Goal: Understand process/instructions: Learn how to perform a task or action

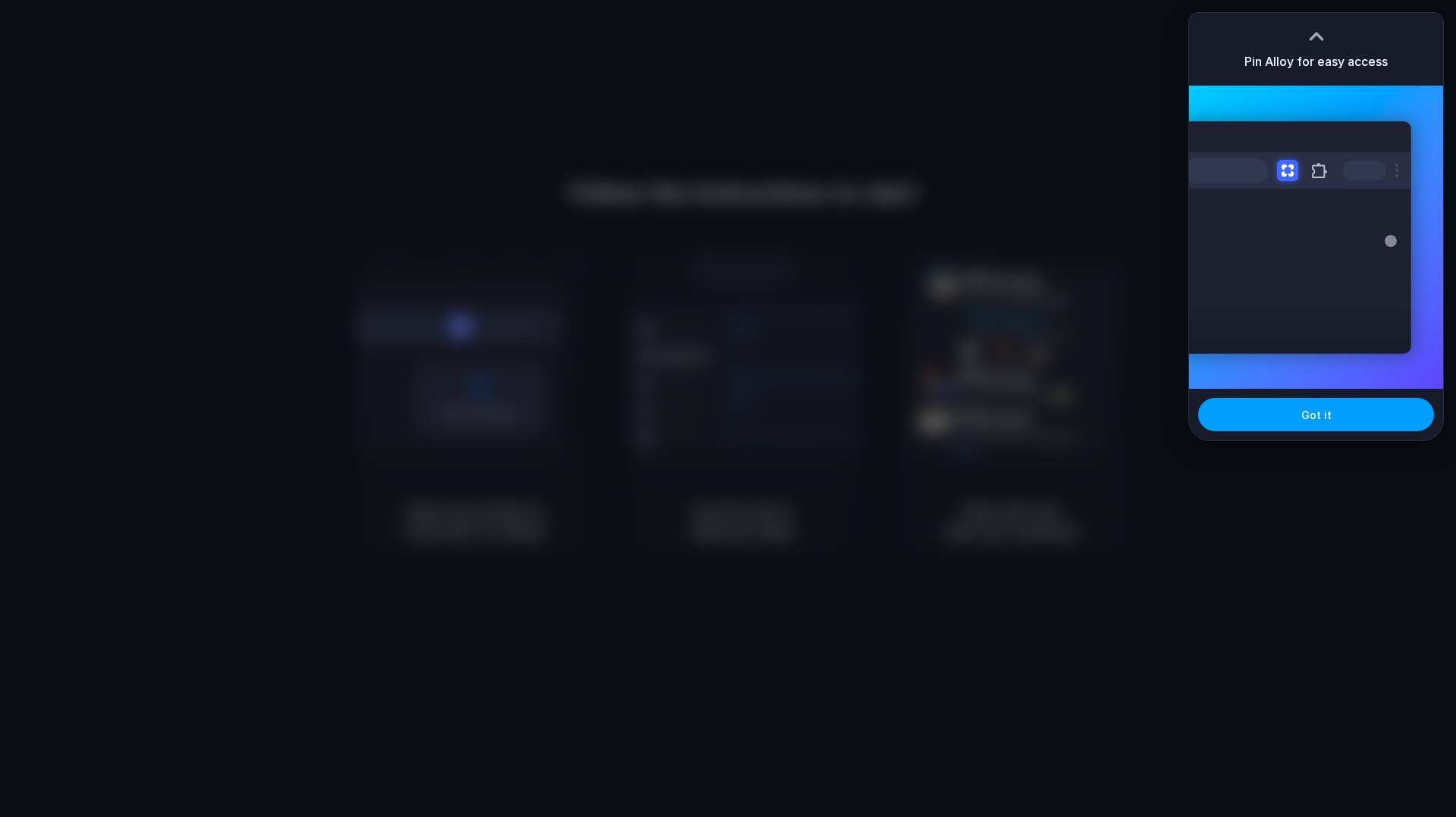
click at [1332, 412] on button "Got it" at bounding box center [1316, 415] width 236 height 33
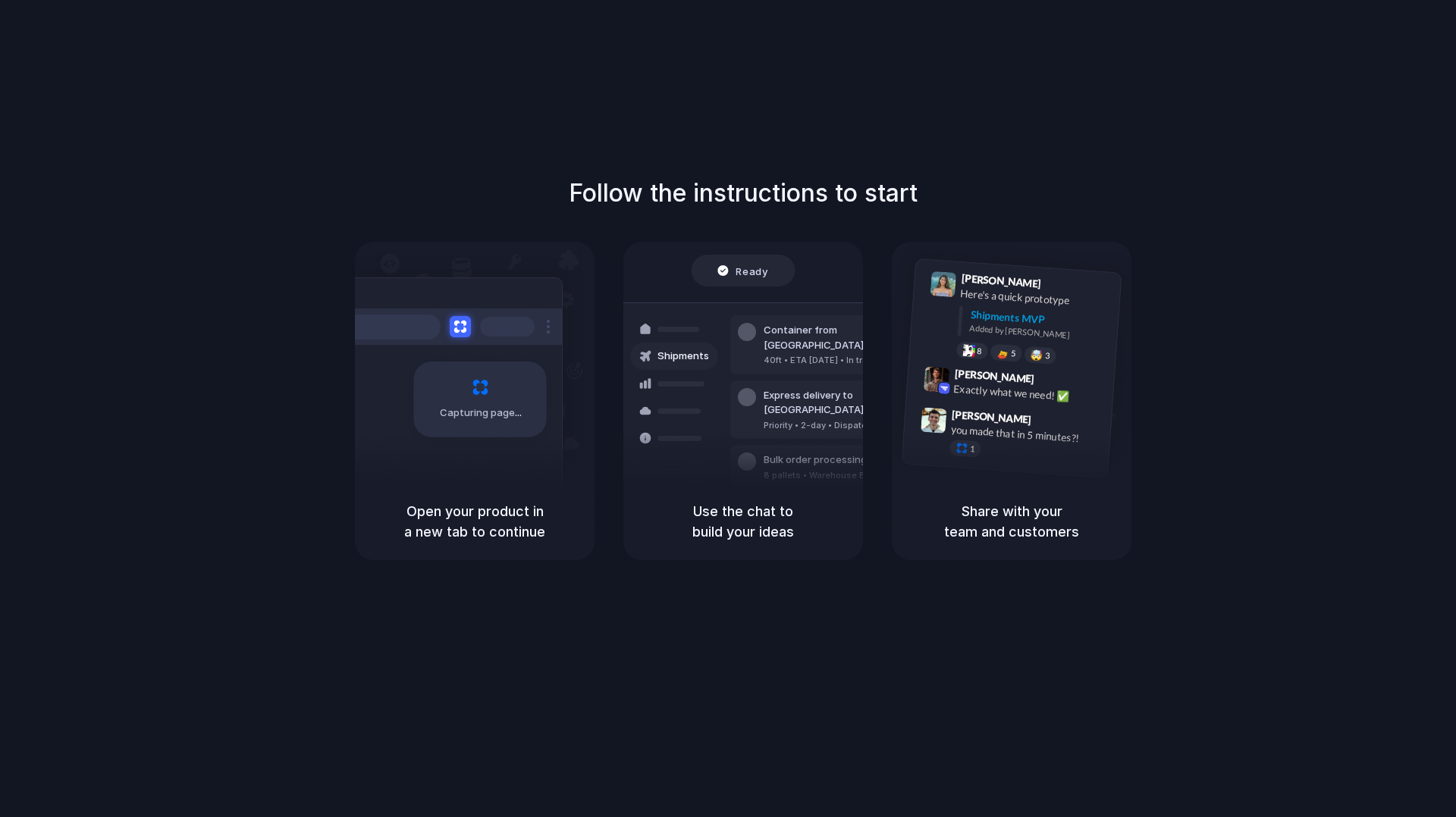
click at [1395, 29] on div "Follow the instructions to start Capturing page Open your product in a new tab …" at bounding box center [743, 423] width 1486 height 847
